Goal: Navigation & Orientation: Find specific page/section

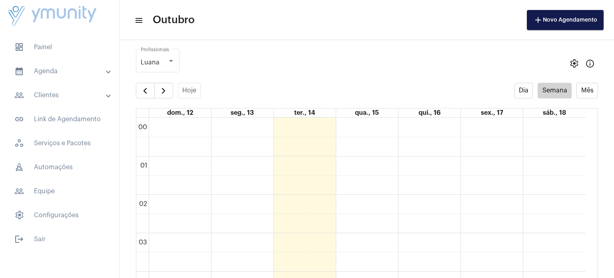
scroll to position [230, 0]
click at [48, 75] on mat-panel-title "calendar_month_outlined Agenda" at bounding box center [60, 71] width 92 height 10
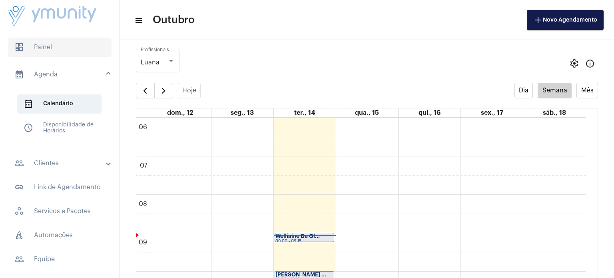
click at [41, 42] on span "dashboard Painel" at bounding box center [60, 47] width 104 height 19
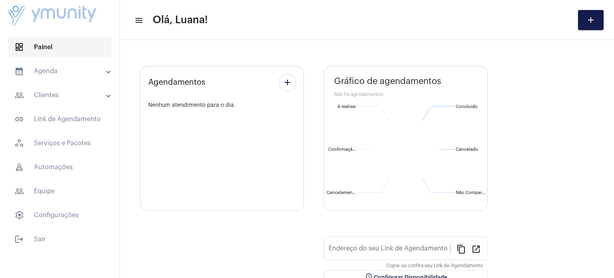
type input "[URL][DOMAIN_NAME]"
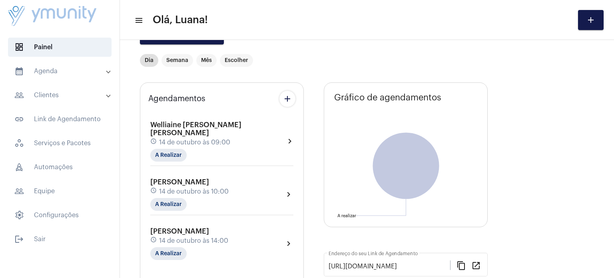
scroll to position [59, 0]
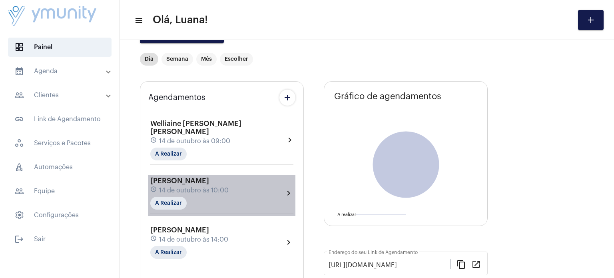
click at [209, 177] on span "[PERSON_NAME]" at bounding box center [179, 180] width 59 height 7
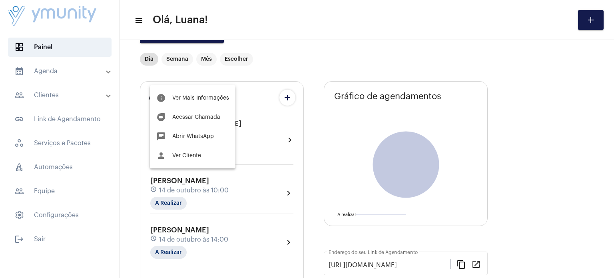
click at [75, 74] on div at bounding box center [307, 139] width 614 height 278
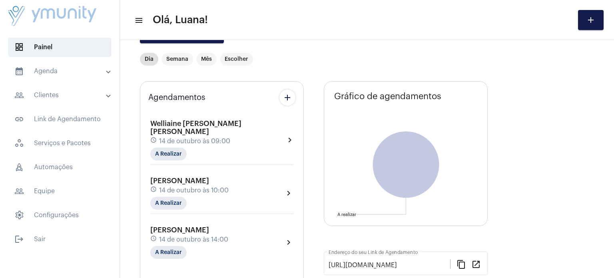
click at [75, 74] on mat-panel-title "calendar_month_outlined Agenda" at bounding box center [60, 71] width 92 height 10
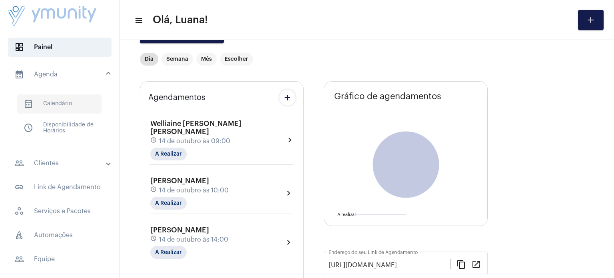
click at [67, 107] on span "calendar_month_outlined Calendário" at bounding box center [59, 103] width 84 height 19
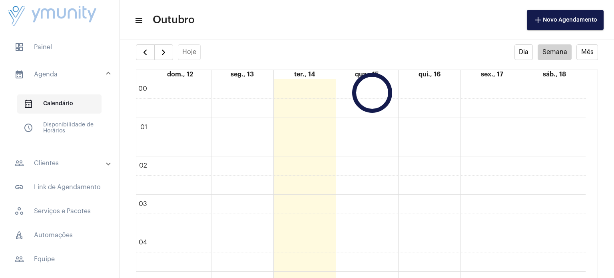
scroll to position [230, 0]
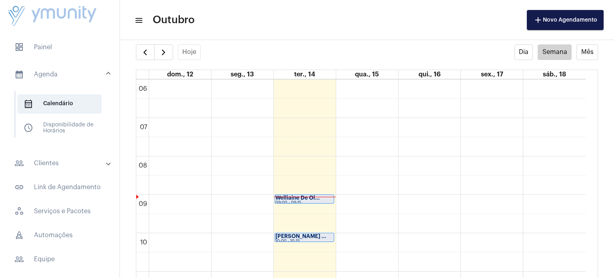
click at [289, 233] on strong "[PERSON_NAME] ..." at bounding box center [300, 235] width 51 height 5
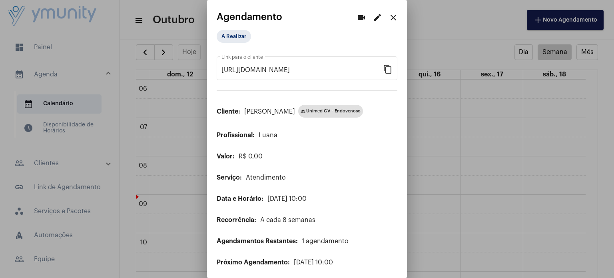
click at [514, 188] on div at bounding box center [307, 139] width 614 height 278
